Goal: Find specific page/section

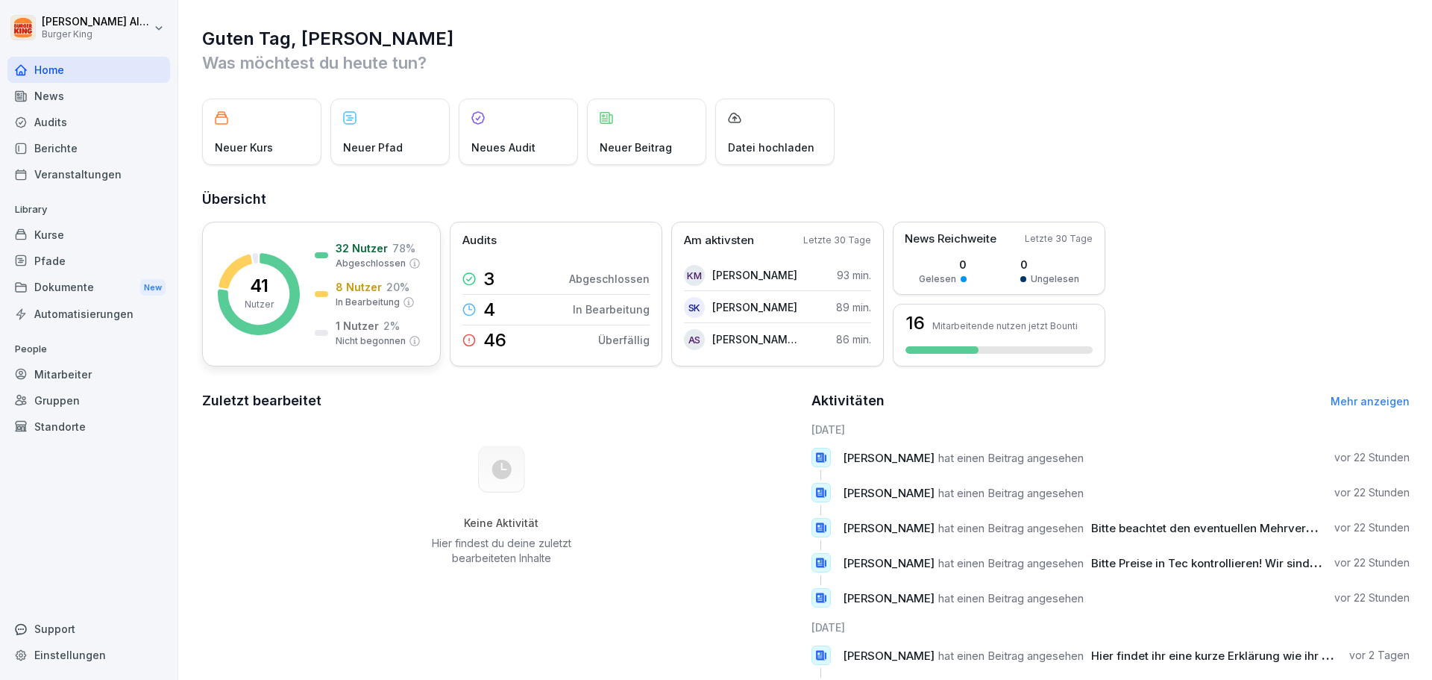
click at [256, 292] on p "41" at bounding box center [259, 286] width 19 height 18
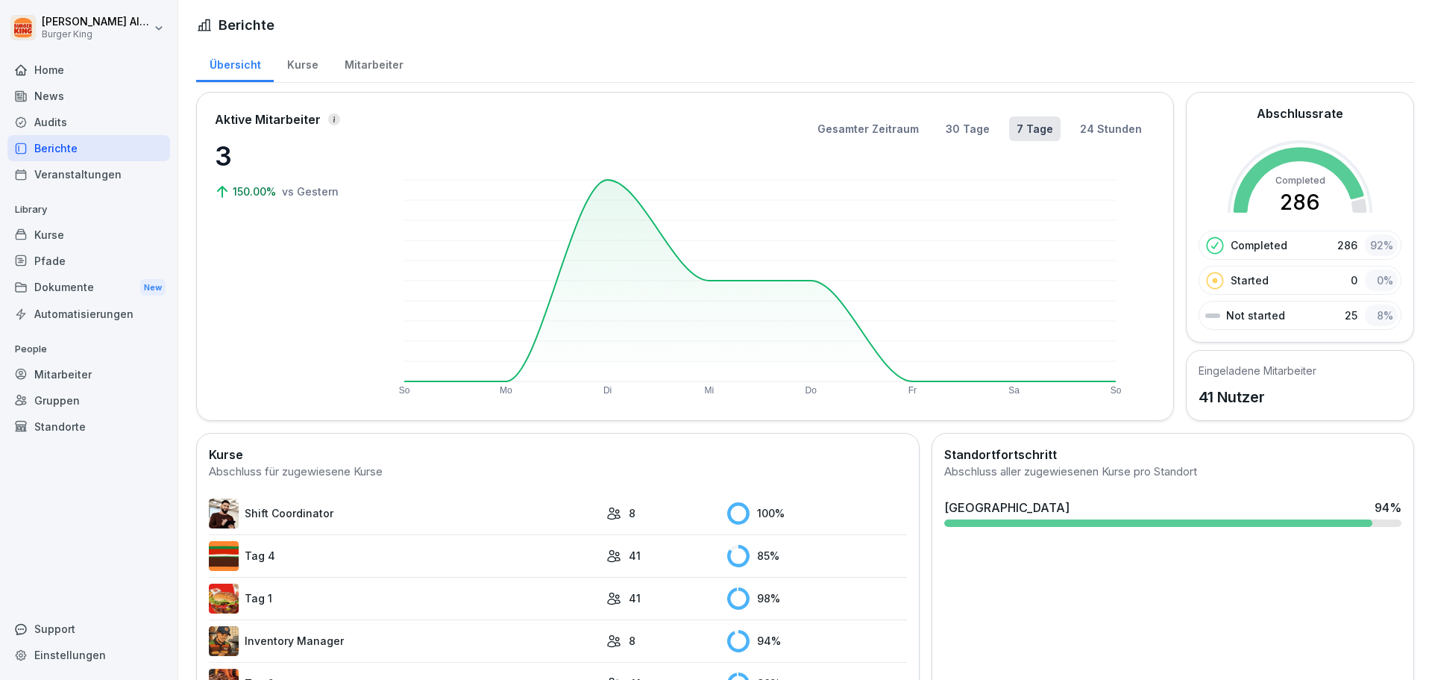
click at [354, 69] on div "Mitarbeiter" at bounding box center [373, 63] width 85 height 38
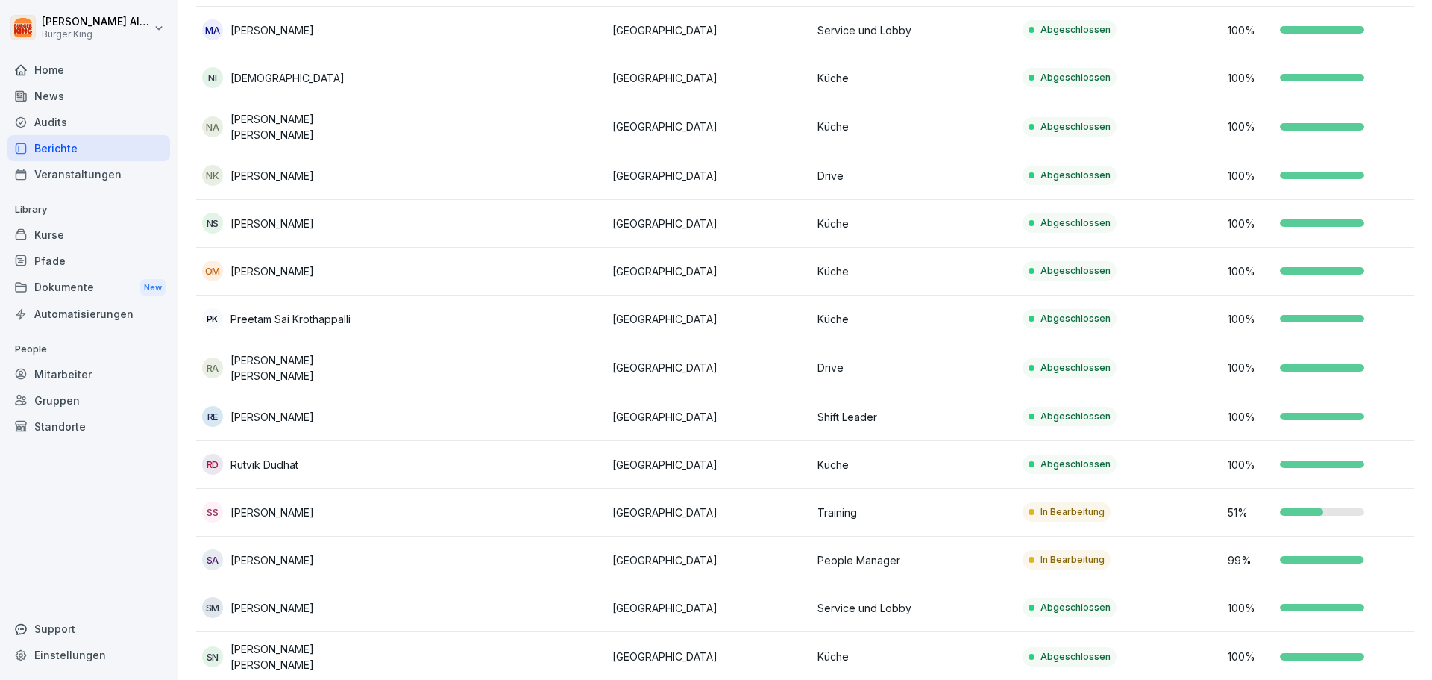
scroll to position [1478, 0]
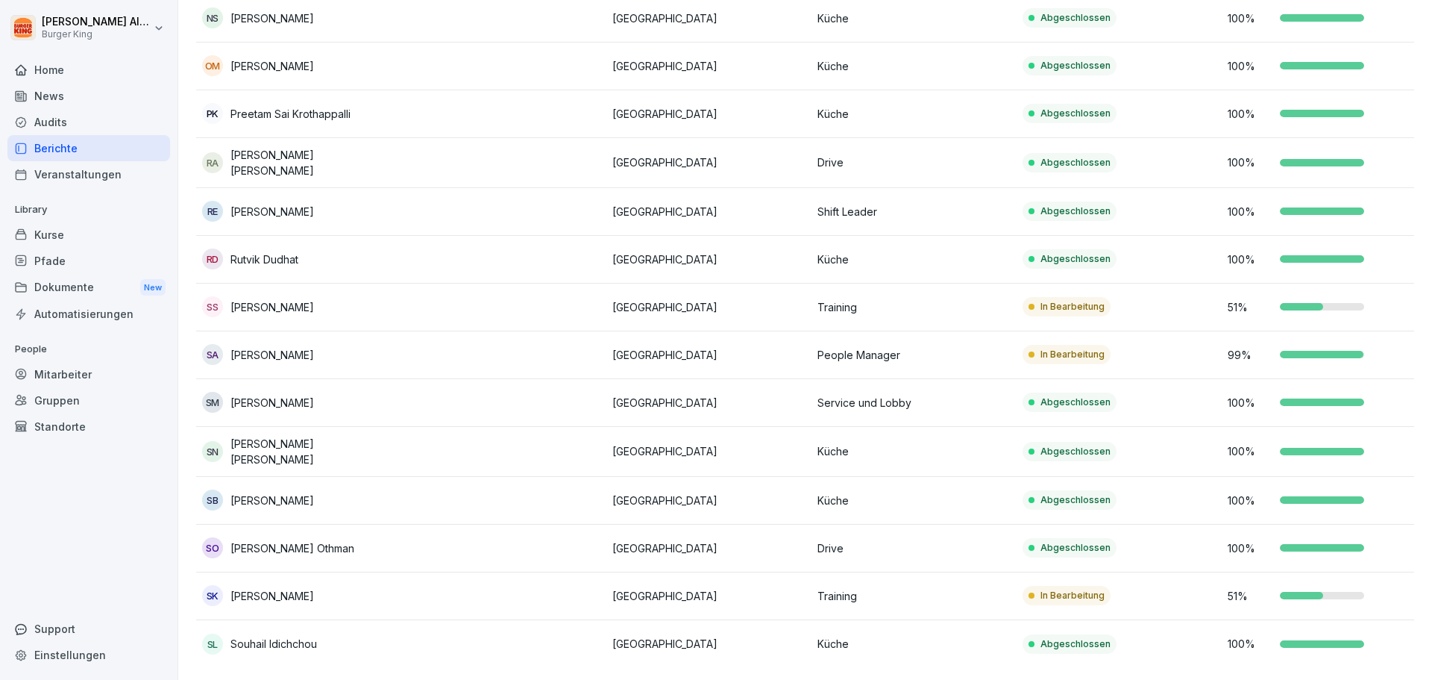
click at [313, 284] on td "SS [PERSON_NAME]" at bounding box center [298, 308] width 205 height 48
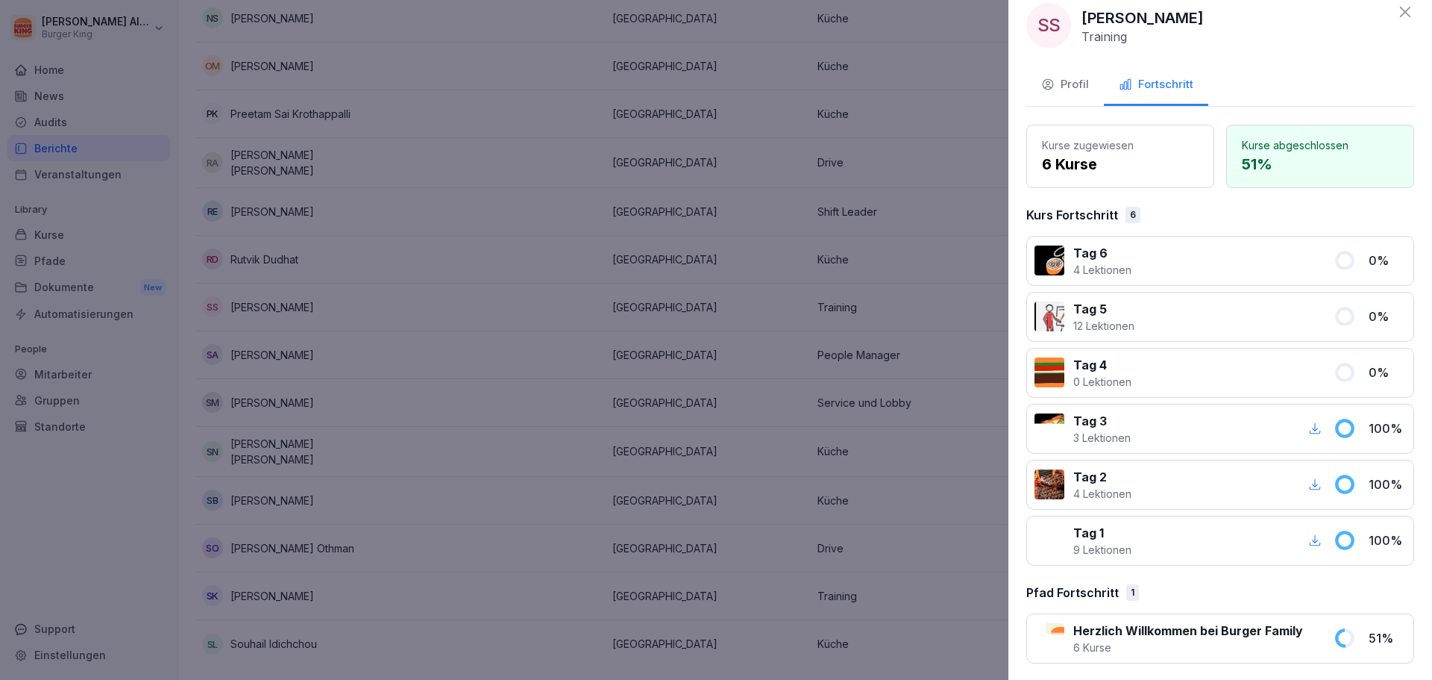
scroll to position [22, 0]
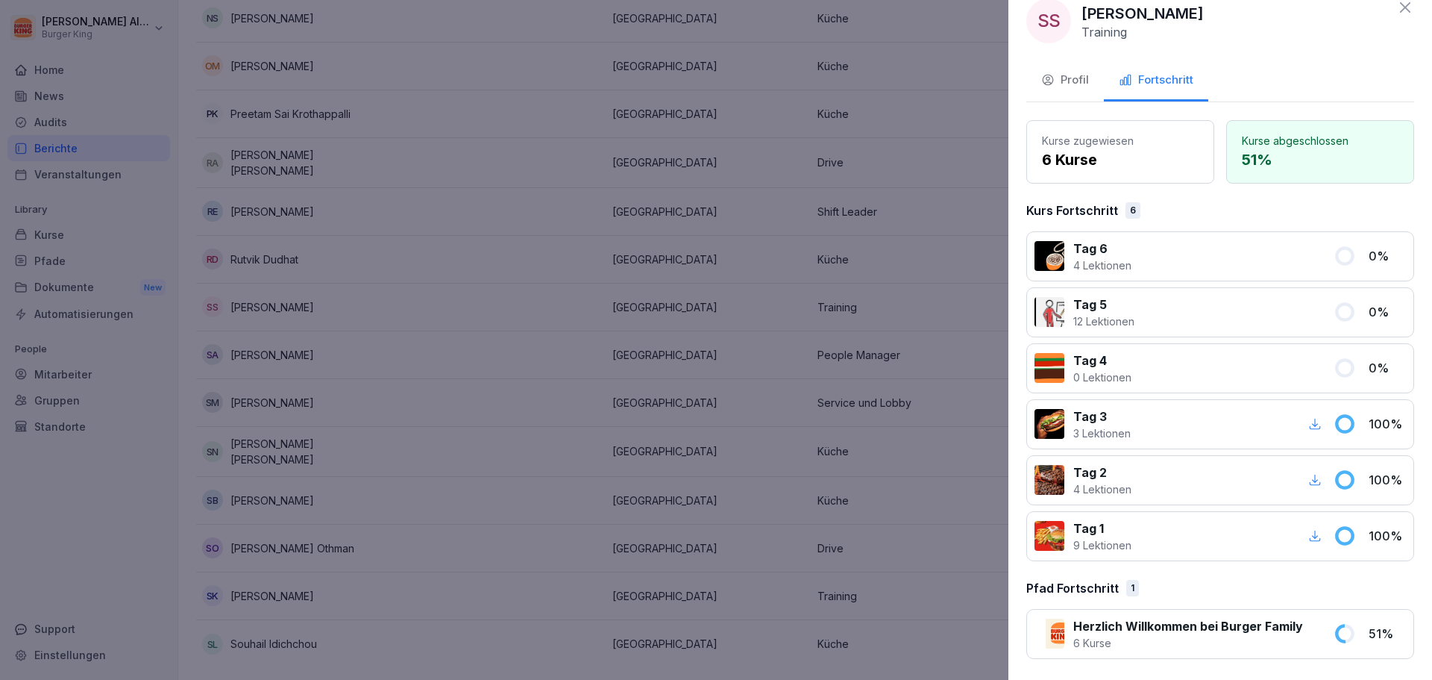
click at [610, 307] on div at bounding box center [716, 340] width 1432 height 680
